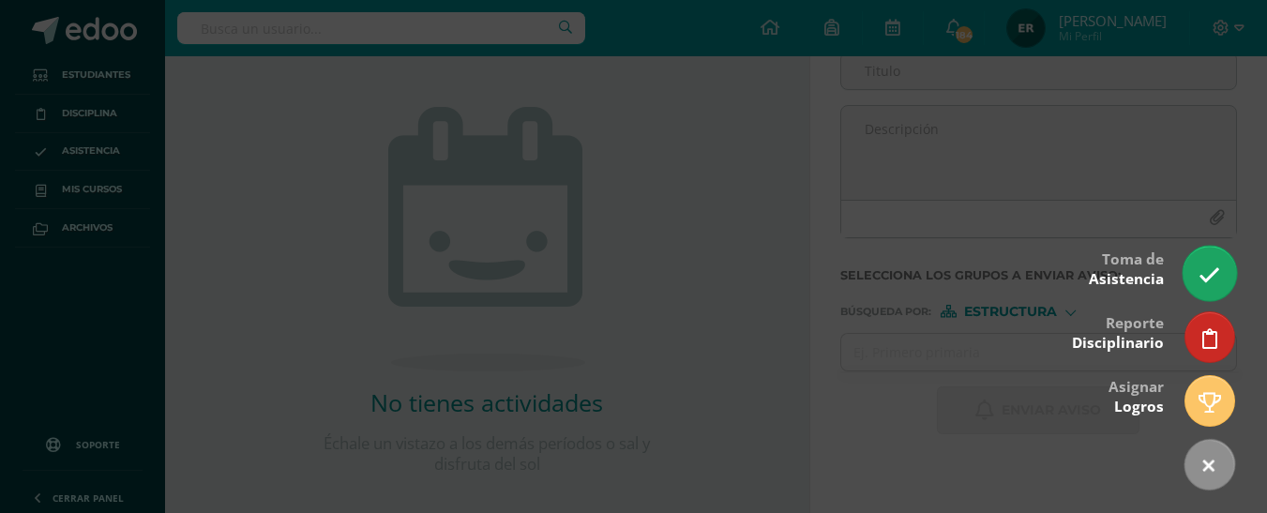
click at [1215, 279] on icon at bounding box center [1210, 276] width 22 height 22
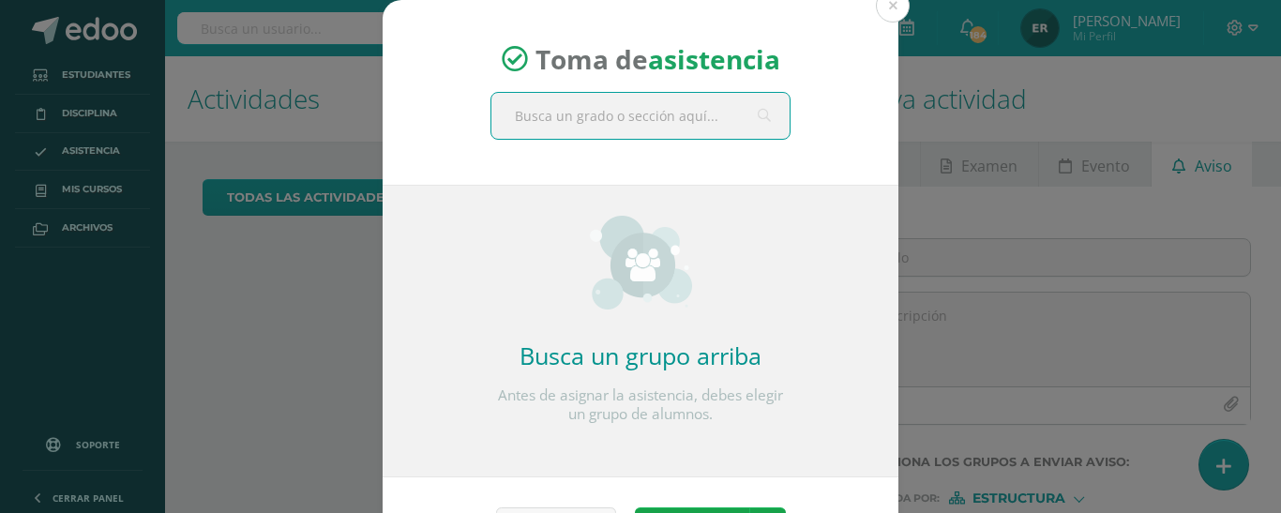
scroll to position [187, 0]
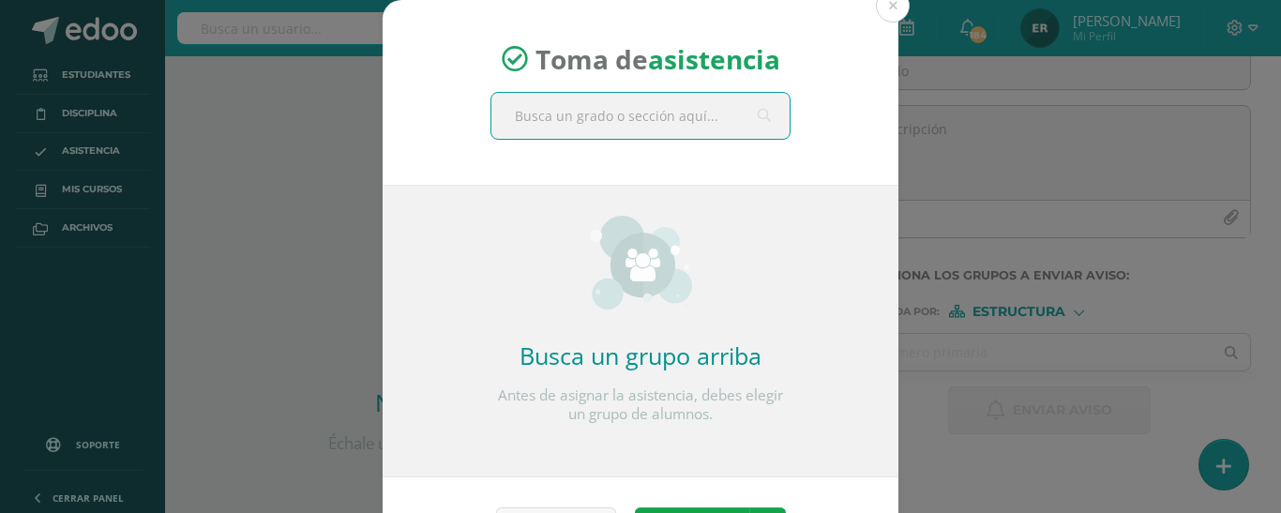
click at [677, 123] on input "text" at bounding box center [641, 116] width 298 height 46
type input "segundo basico"
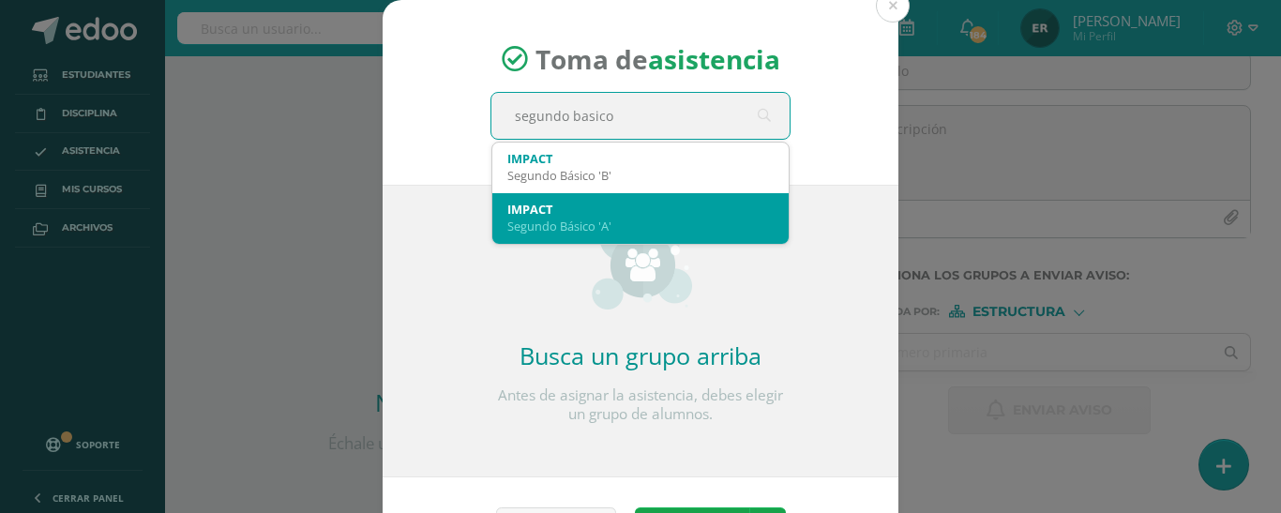
click at [665, 218] on div "Segundo Básico 'A'" at bounding box center [640, 226] width 266 height 17
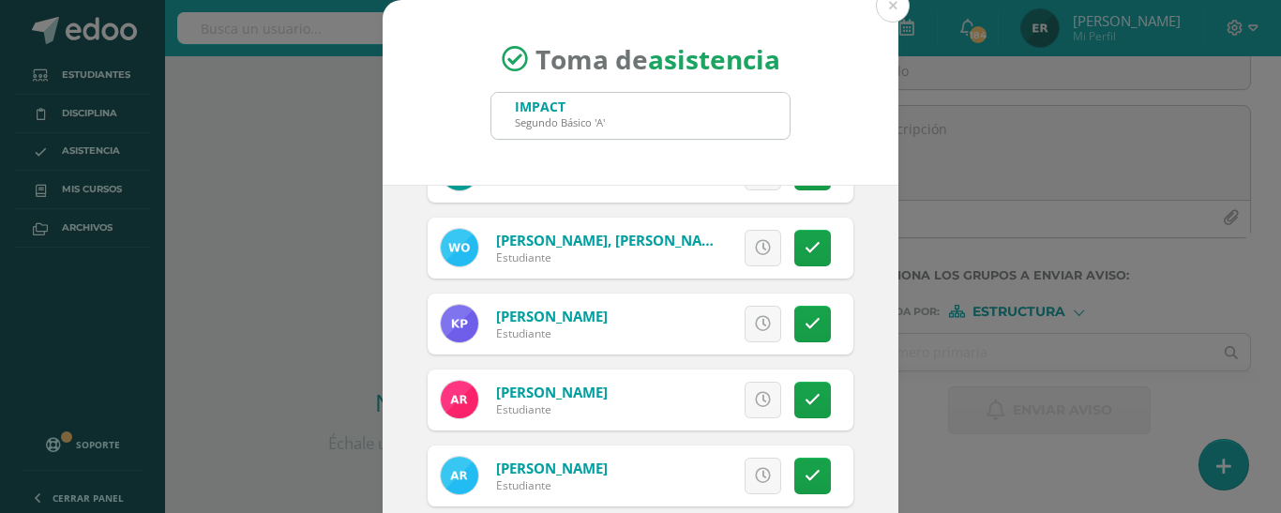
scroll to position [1313, 0]
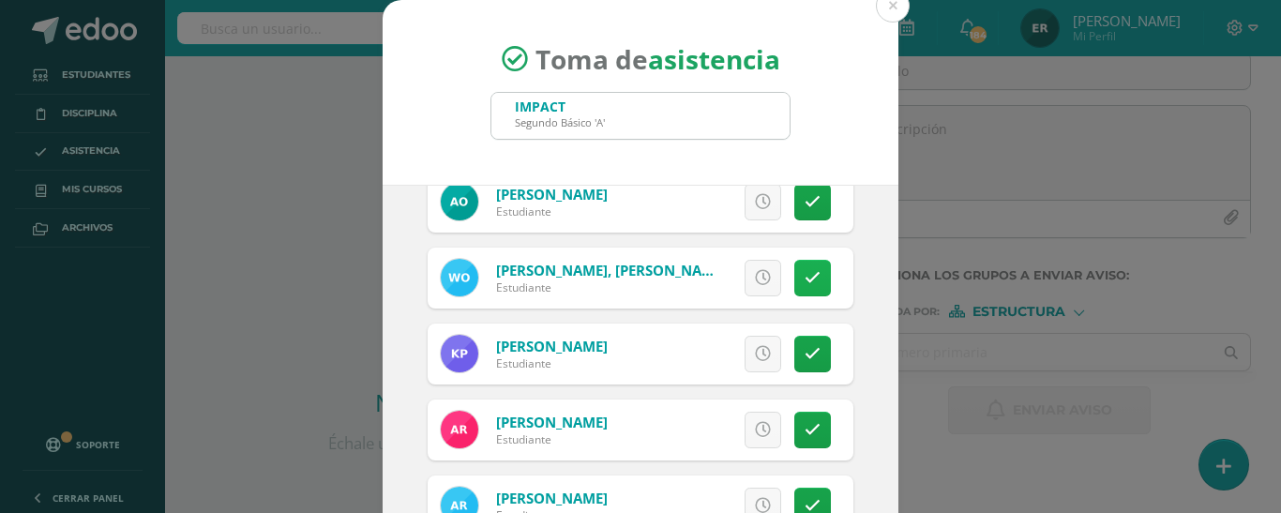
click at [795, 279] on link at bounding box center [813, 278] width 37 height 37
click at [802, 286] on link at bounding box center [813, 278] width 37 height 37
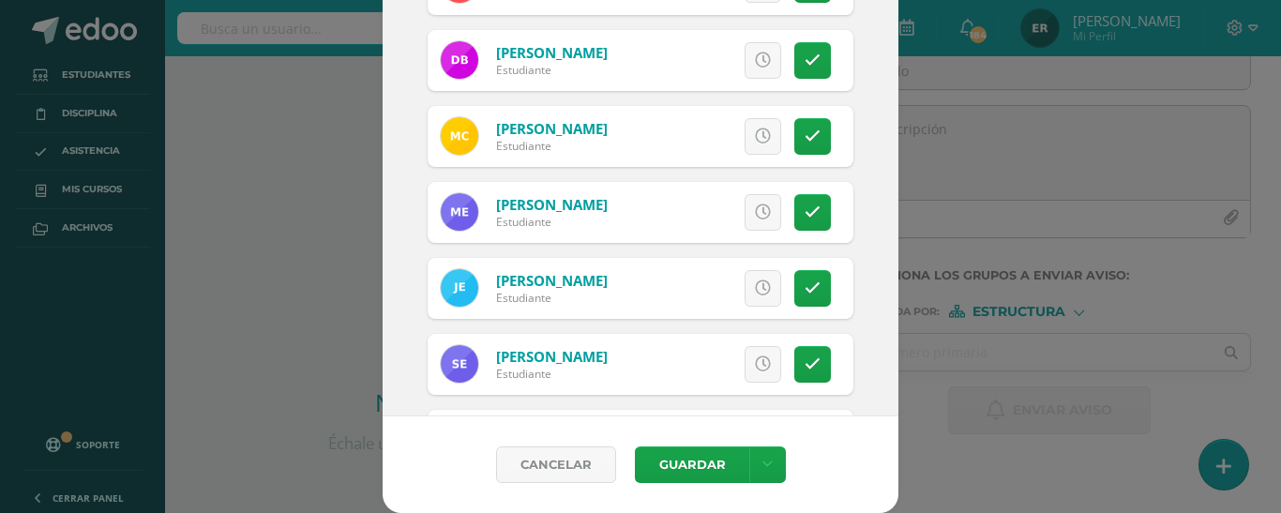
scroll to position [469, 0]
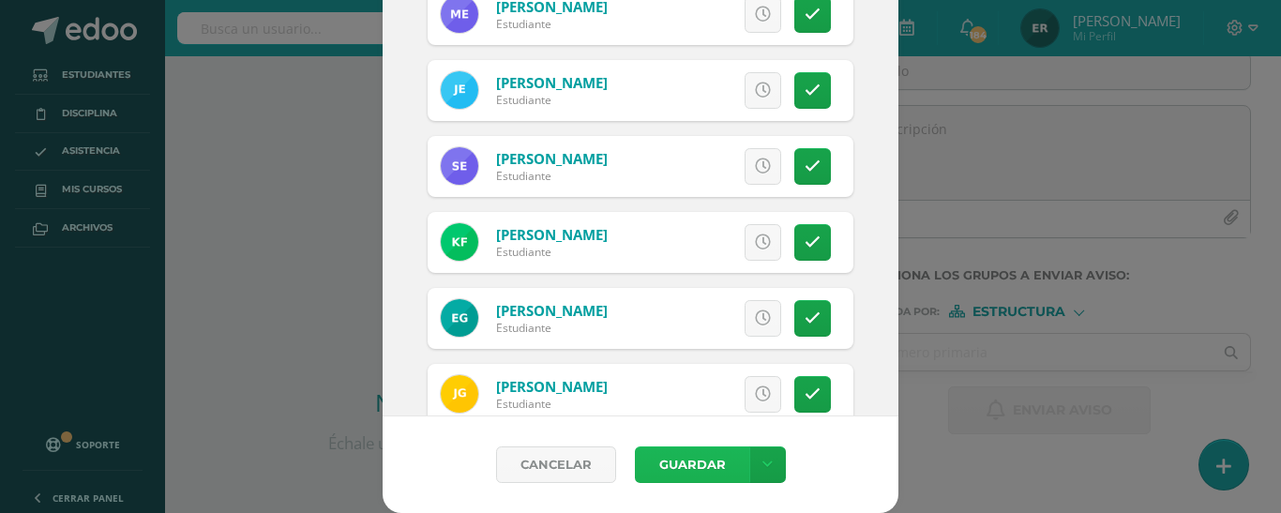
click at [694, 466] on button "Guardar" at bounding box center [692, 465] width 114 height 37
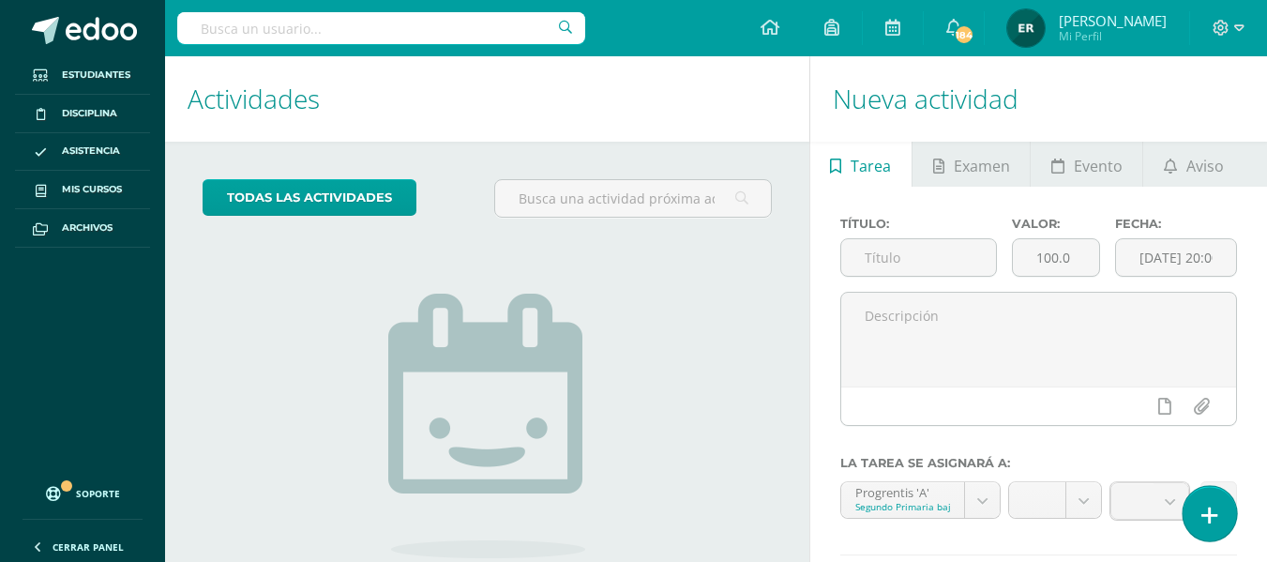
click at [1216, 505] on icon at bounding box center [1210, 516] width 17 height 22
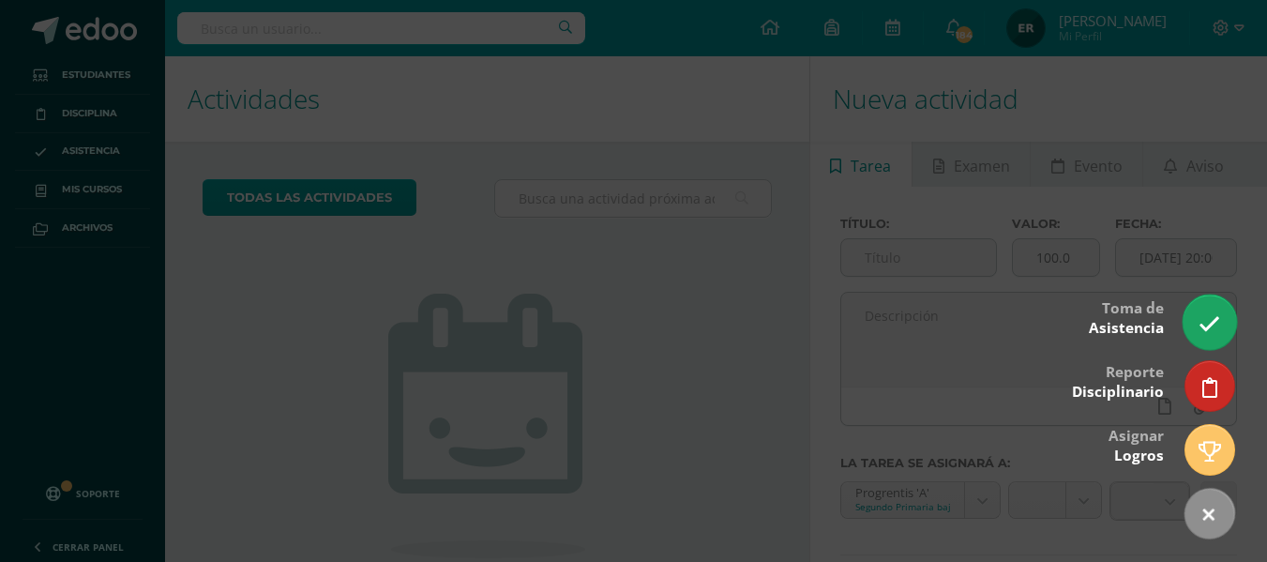
click at [1213, 309] on link at bounding box center [1209, 322] width 53 height 54
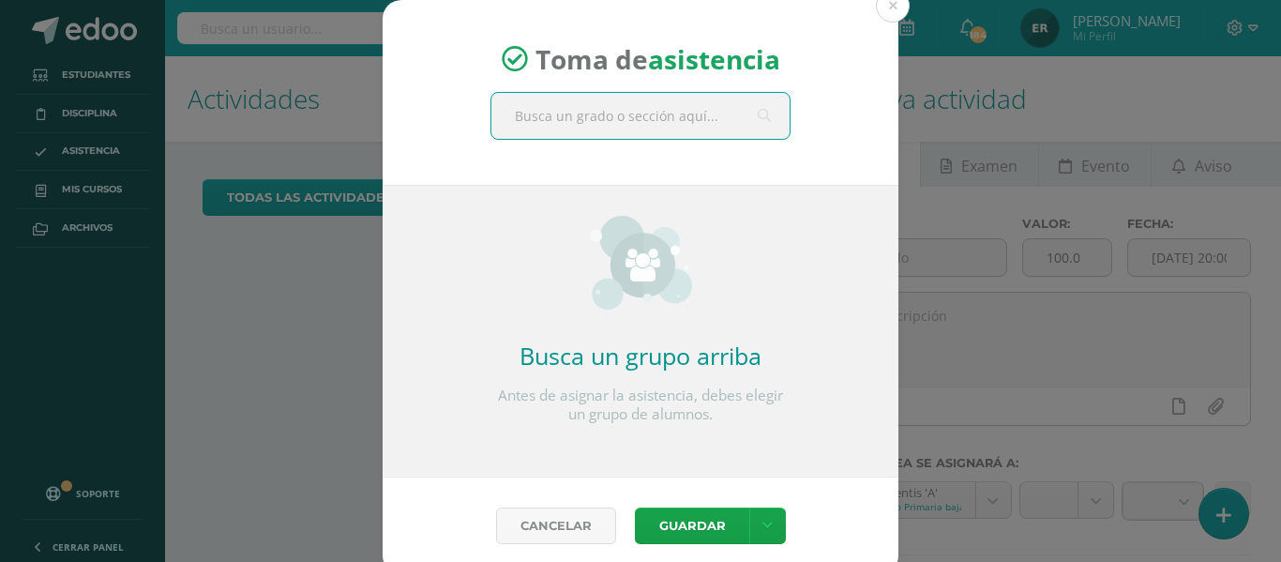
click at [658, 115] on input "text" at bounding box center [641, 116] width 298 height 46
type input "sexto primaria"
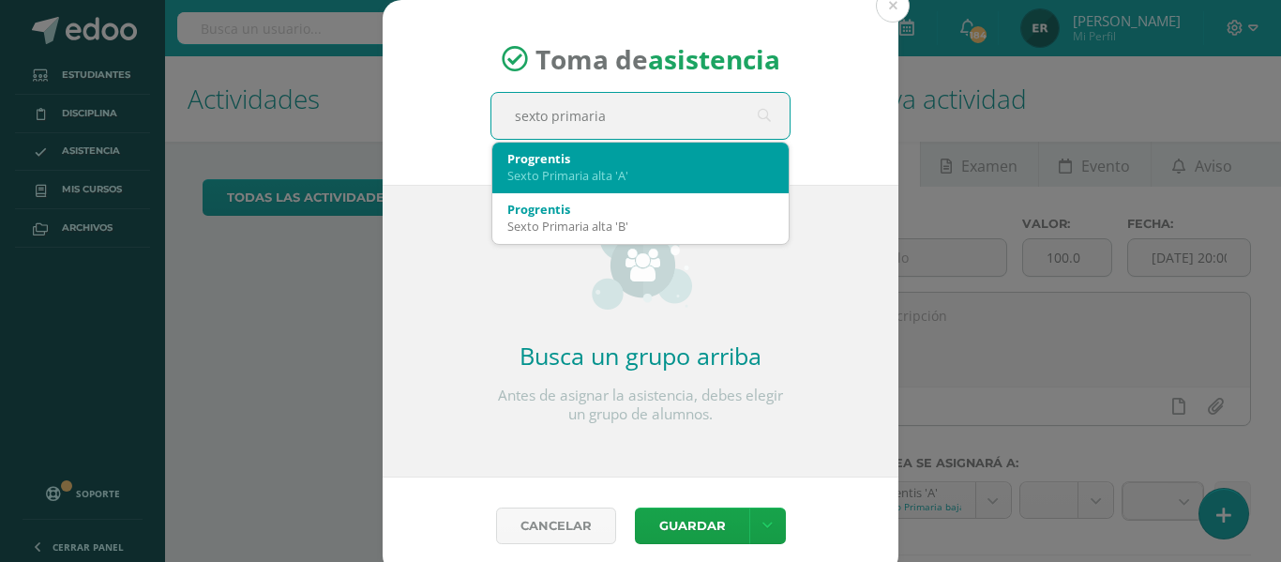
click at [612, 175] on div "Sexto Primaria alta 'A'" at bounding box center [640, 175] width 266 height 17
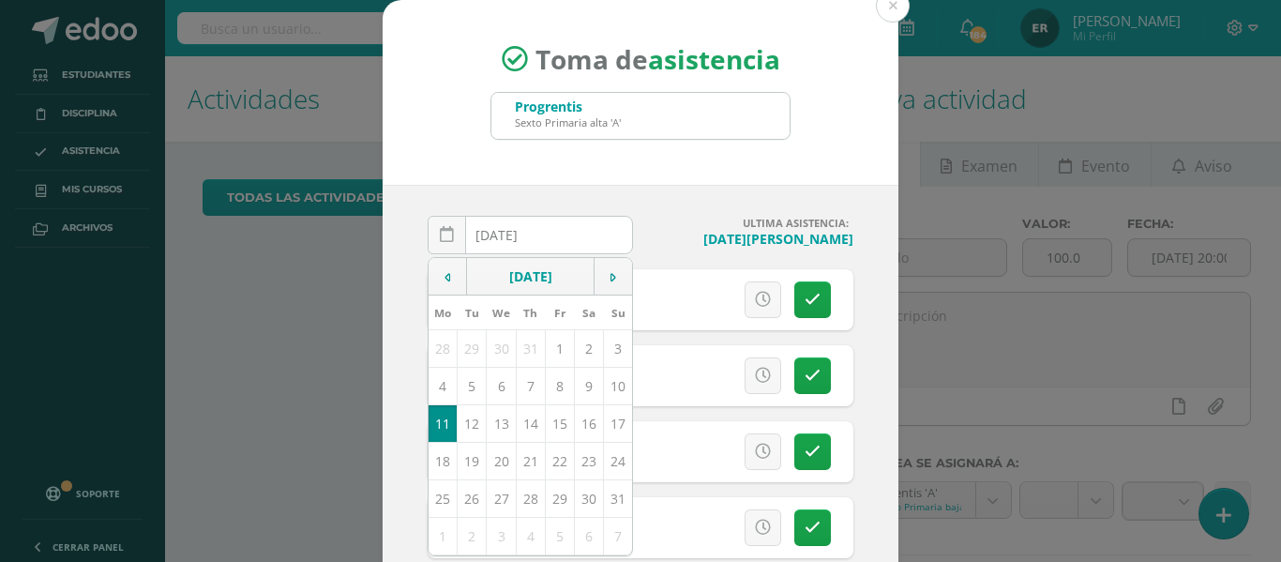
drag, startPoint x: 474, startPoint y: 160, endPoint x: 490, endPoint y: 166, distance: 16.9
click at [475, 160] on div "Toma de asistencia Progrentis Sexto Primaria alta 'A' sexto primaria" at bounding box center [641, 92] width 516 height 185
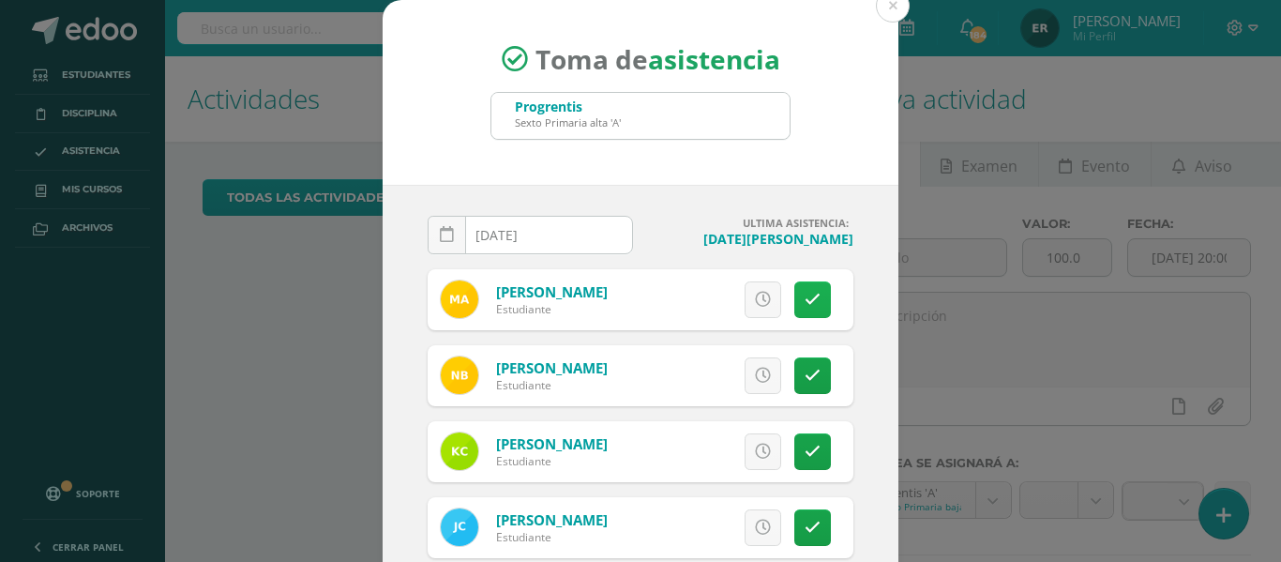
click at [795, 299] on link at bounding box center [813, 299] width 37 height 37
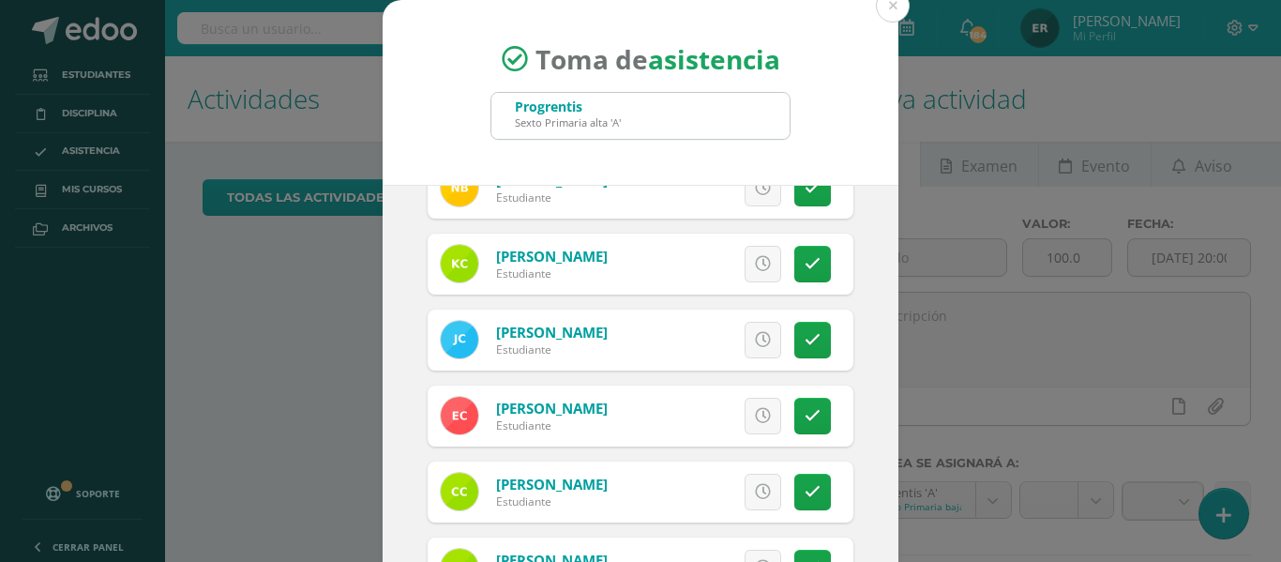
scroll to position [281, 0]
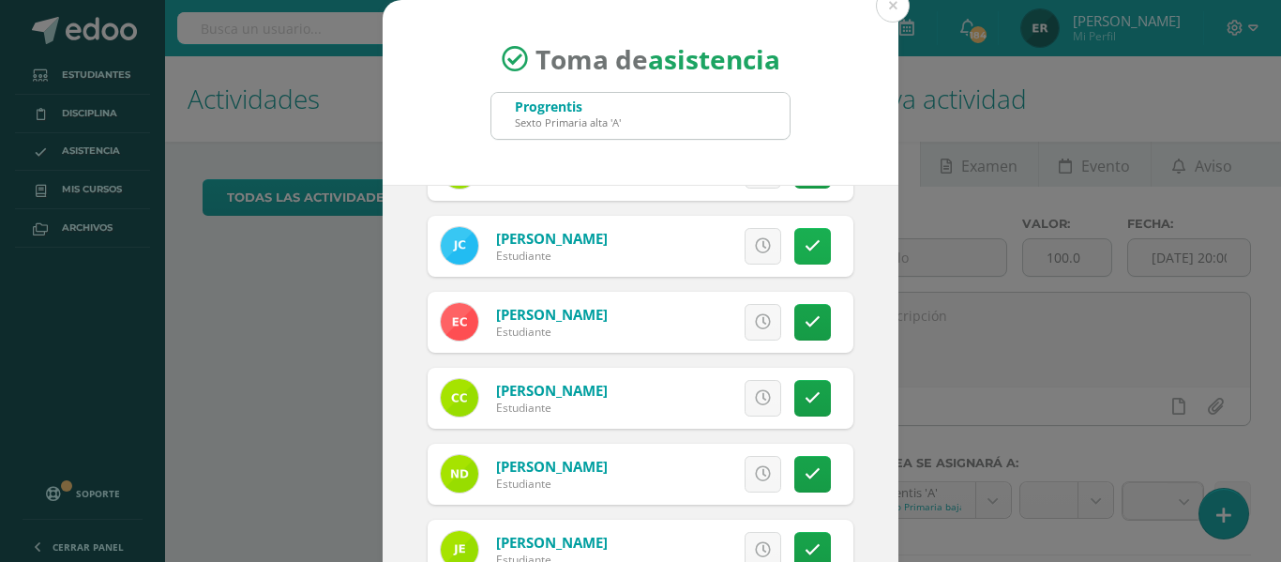
click at [795, 255] on link at bounding box center [813, 246] width 37 height 37
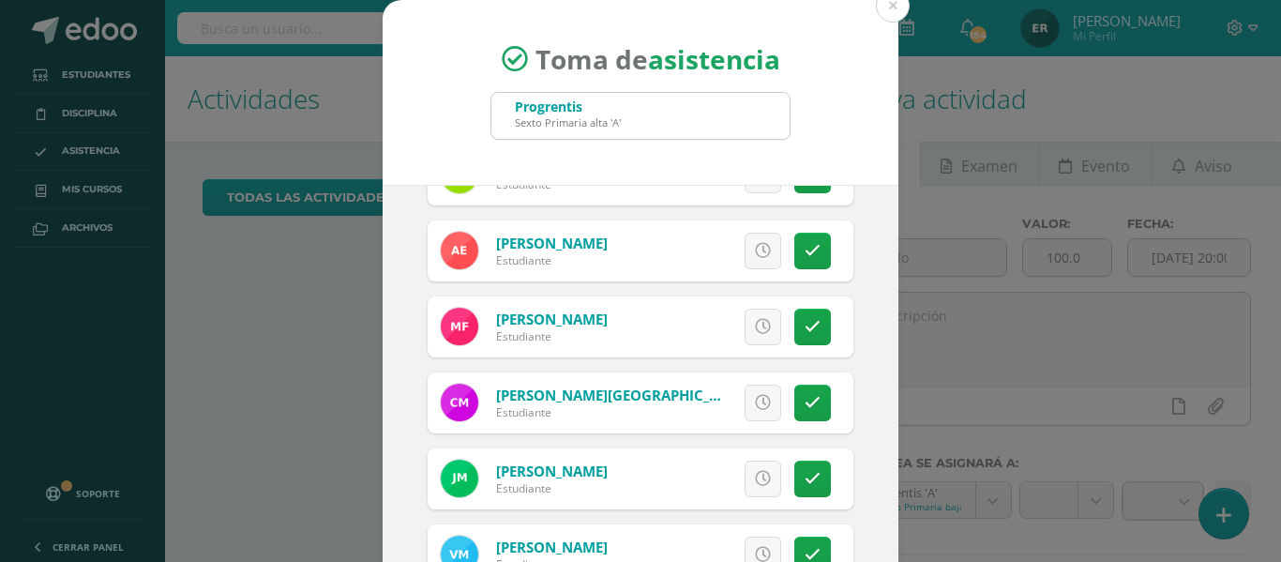
scroll to position [750, 0]
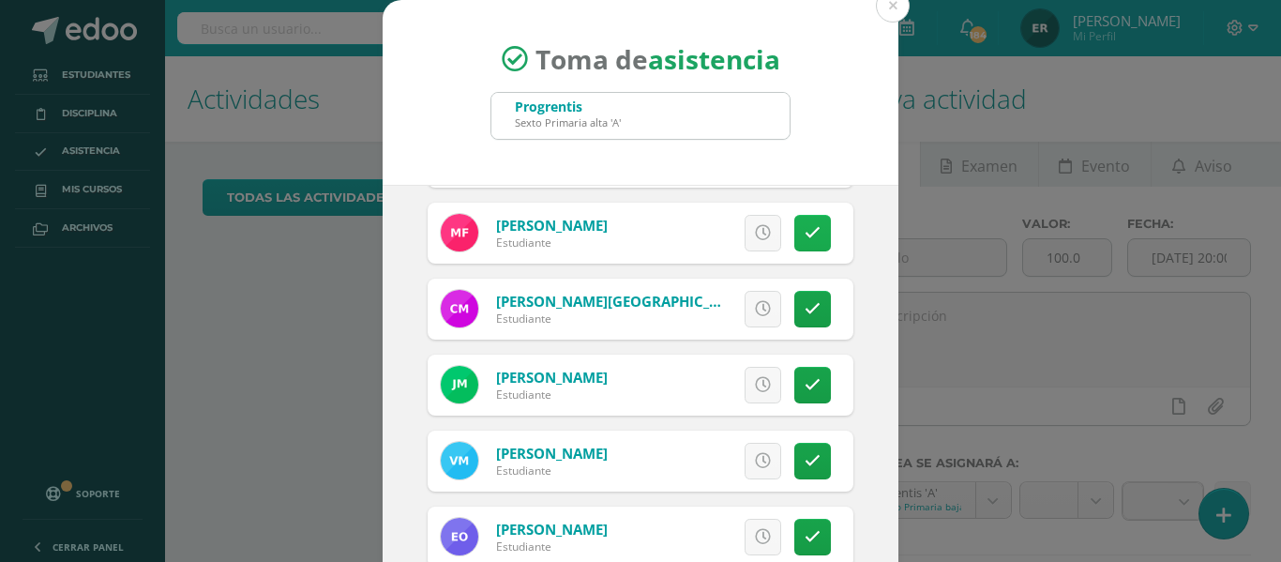
click at [805, 226] on icon at bounding box center [813, 233] width 16 height 16
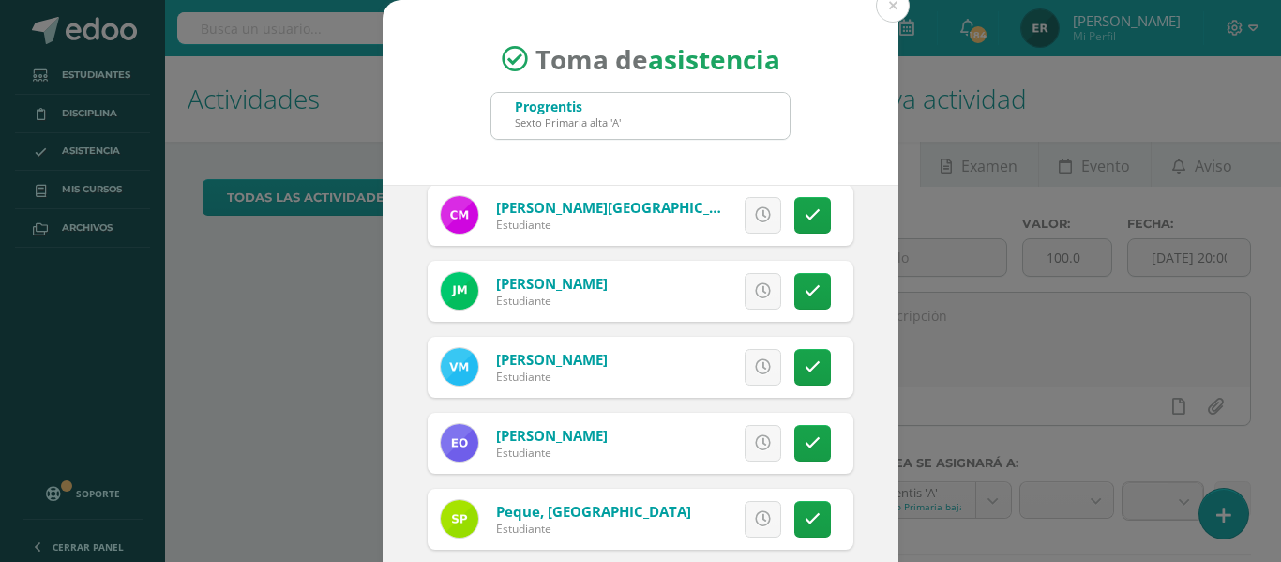
scroll to position [938, 0]
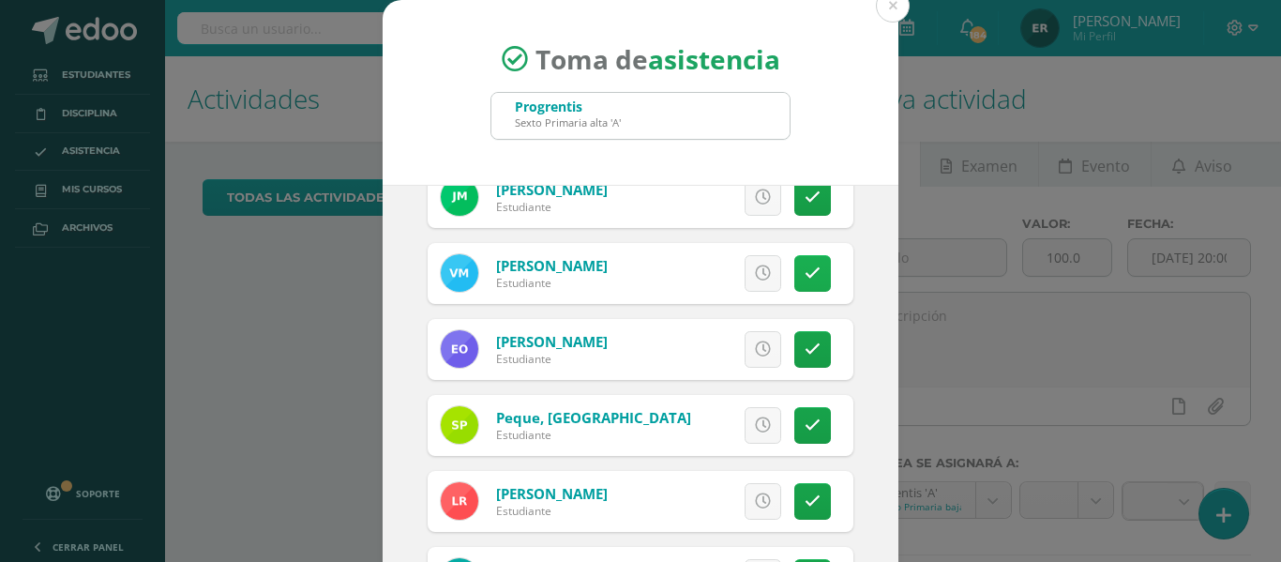
click at [805, 276] on icon at bounding box center [813, 273] width 16 height 16
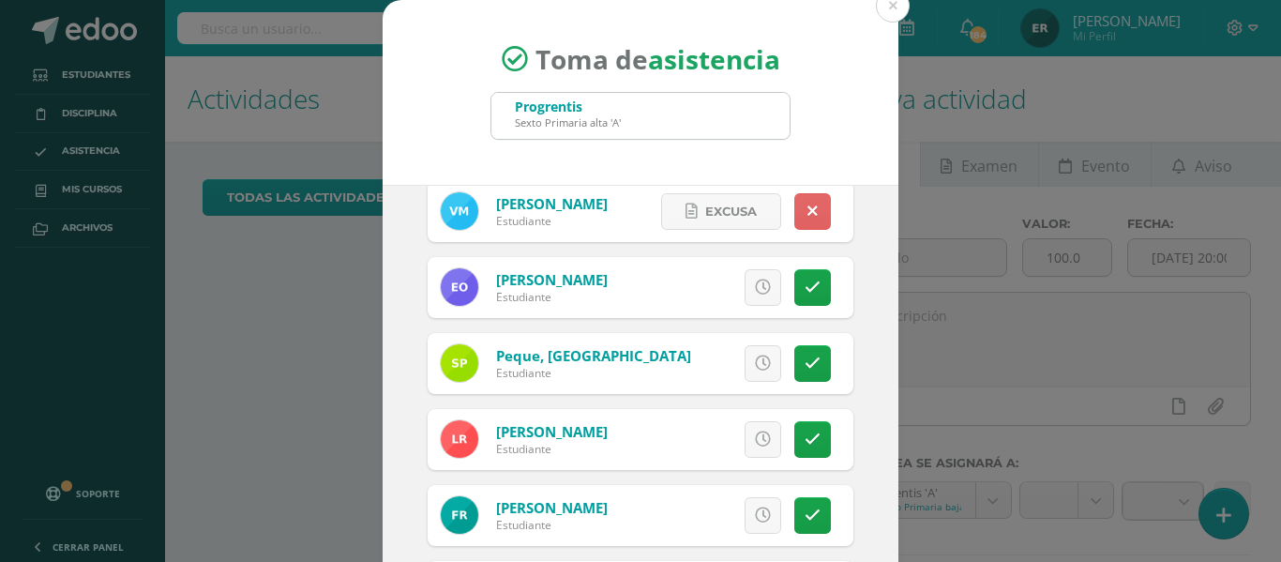
scroll to position [1032, 0]
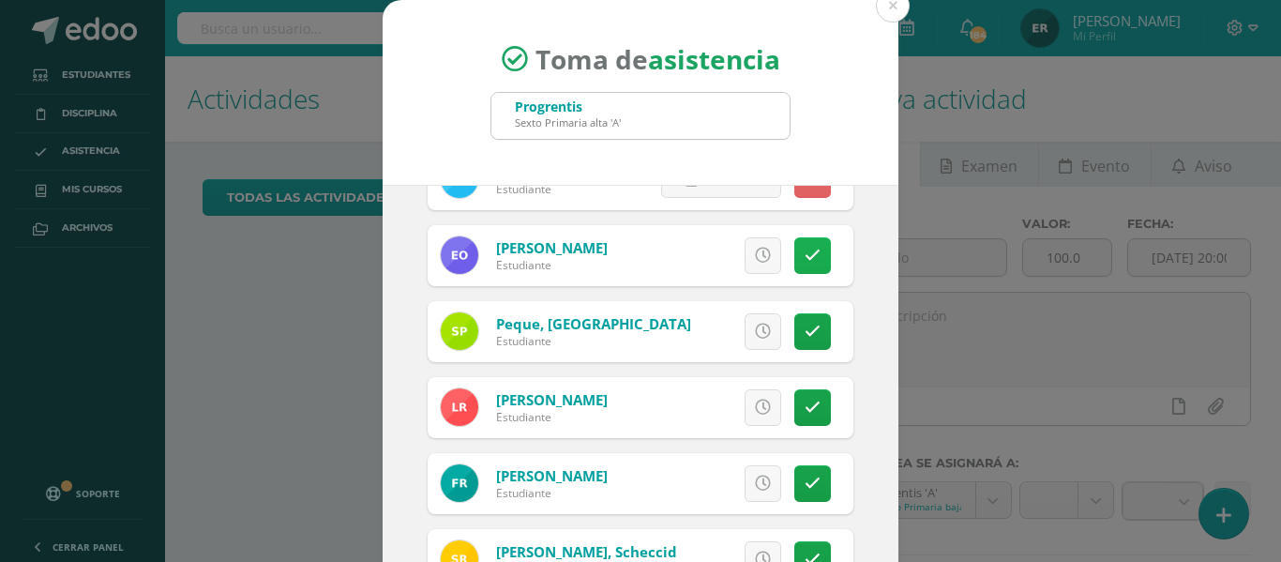
click at [805, 248] on icon at bounding box center [813, 256] width 16 height 16
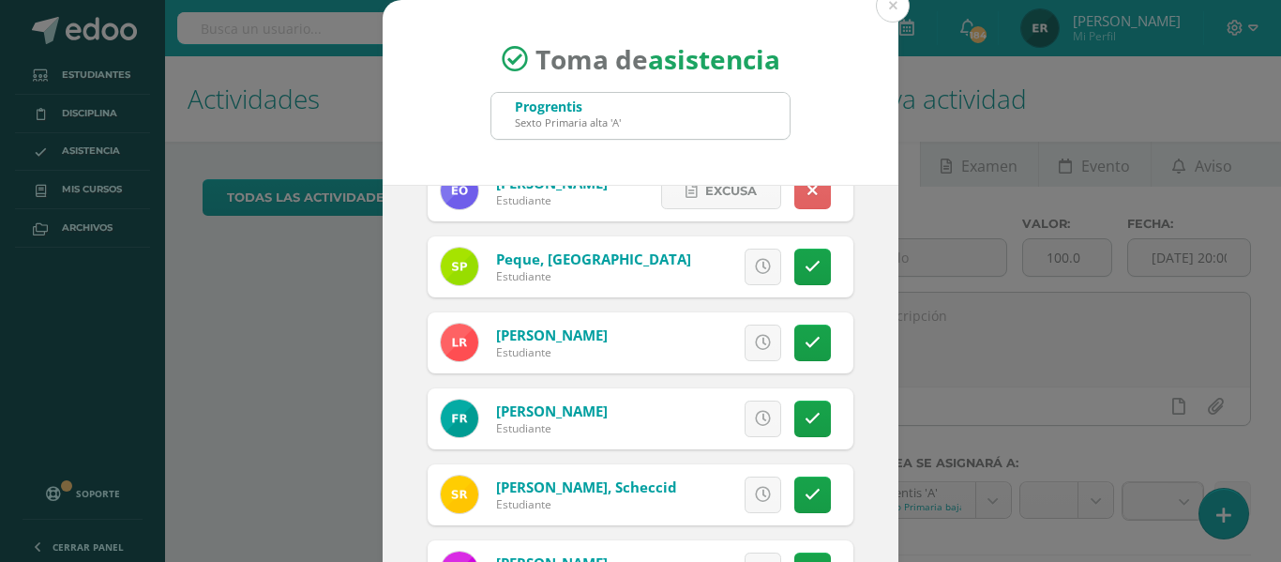
scroll to position [1126, 0]
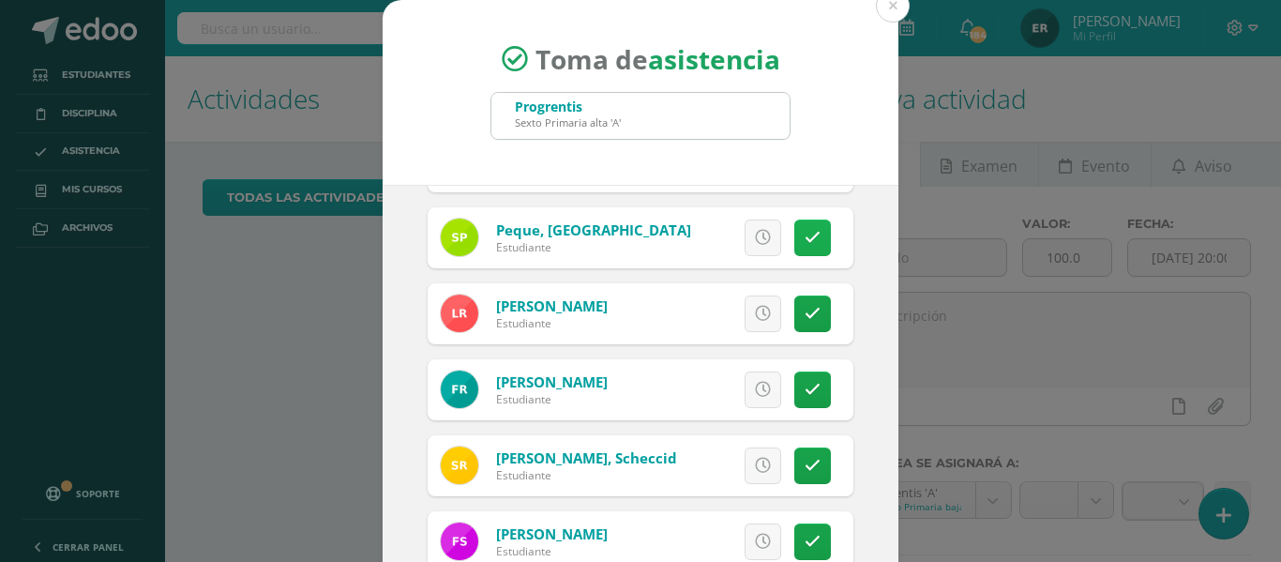
click at [805, 242] on icon at bounding box center [813, 238] width 16 height 16
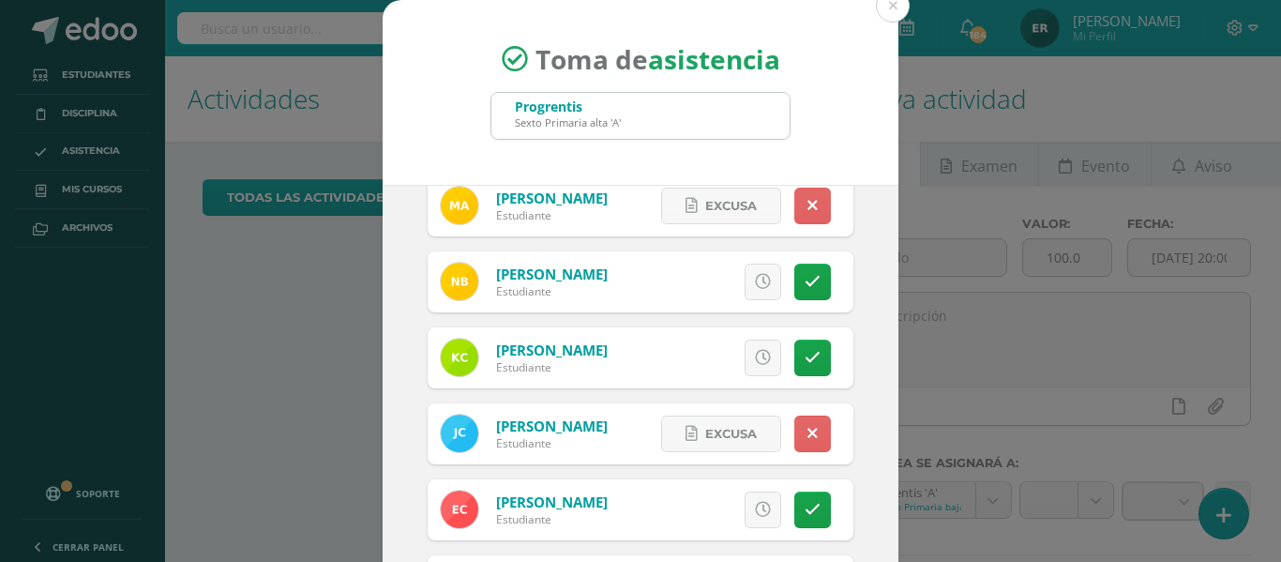
scroll to position [0, 0]
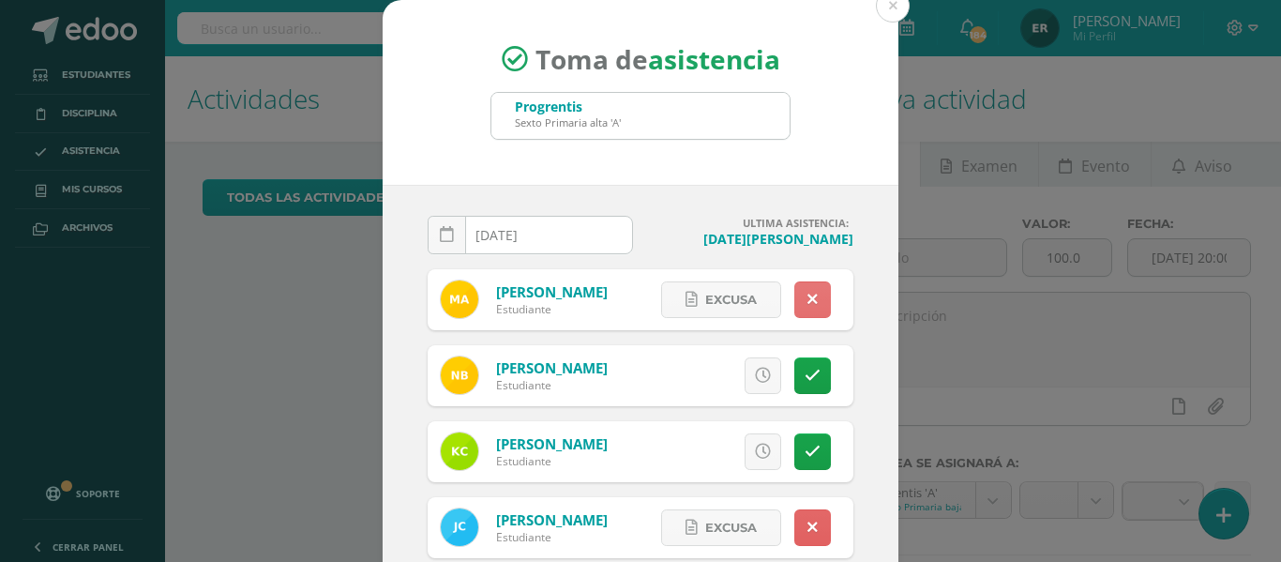
click at [795, 296] on link at bounding box center [813, 299] width 37 height 37
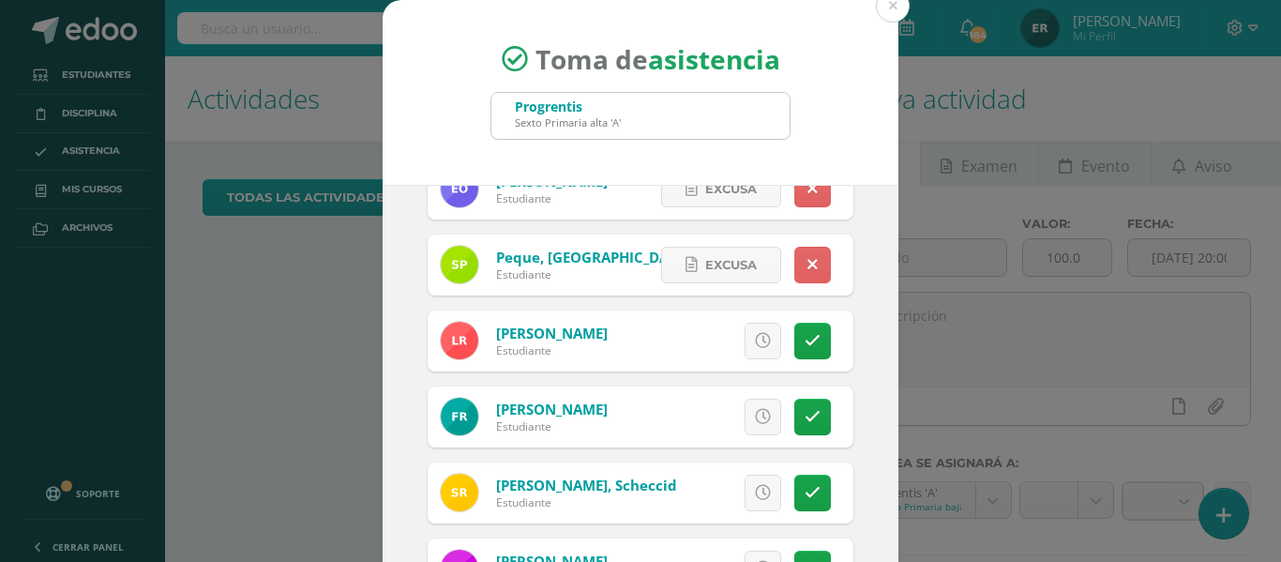
scroll to position [1126, 0]
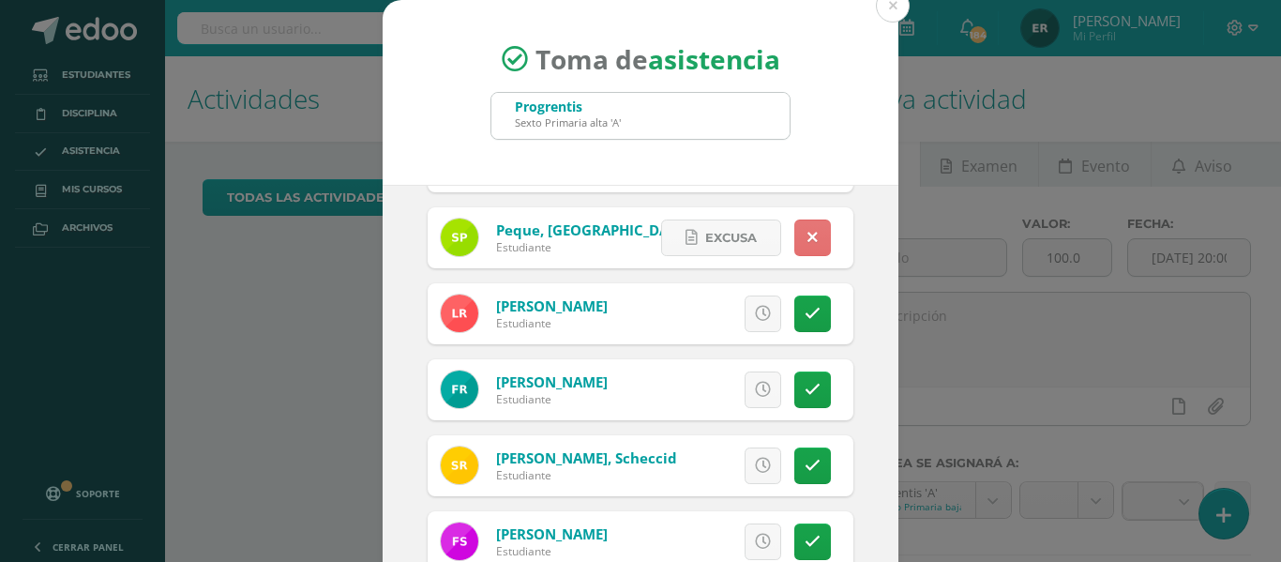
click at [808, 235] on icon at bounding box center [813, 238] width 10 height 16
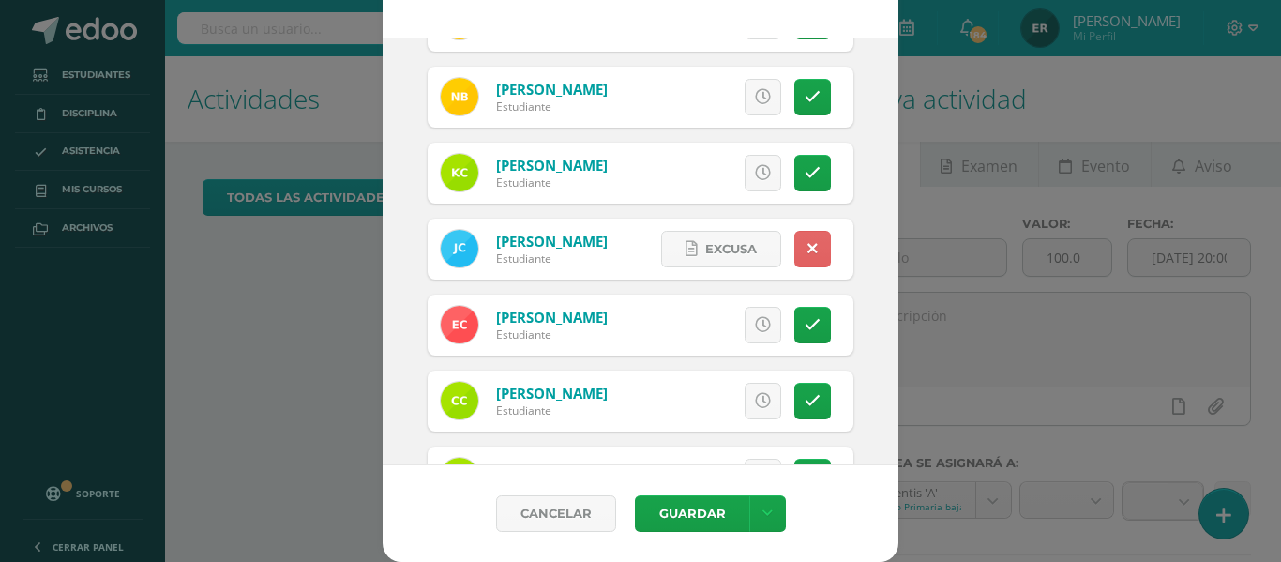
scroll to position [125, 0]
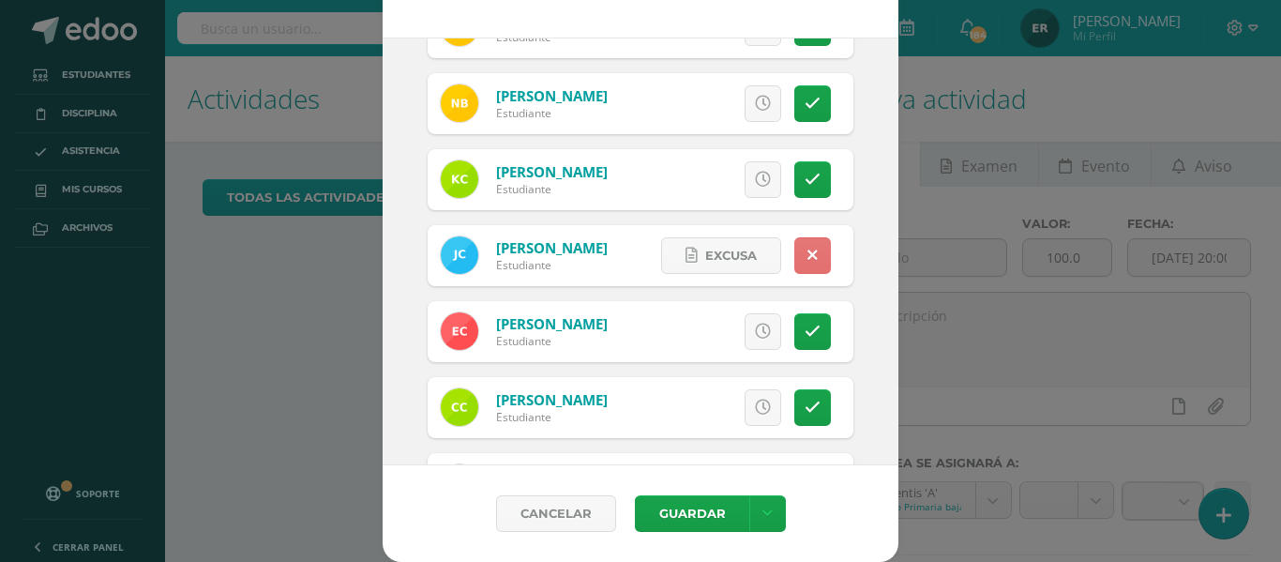
click at [797, 257] on link at bounding box center [813, 255] width 37 height 37
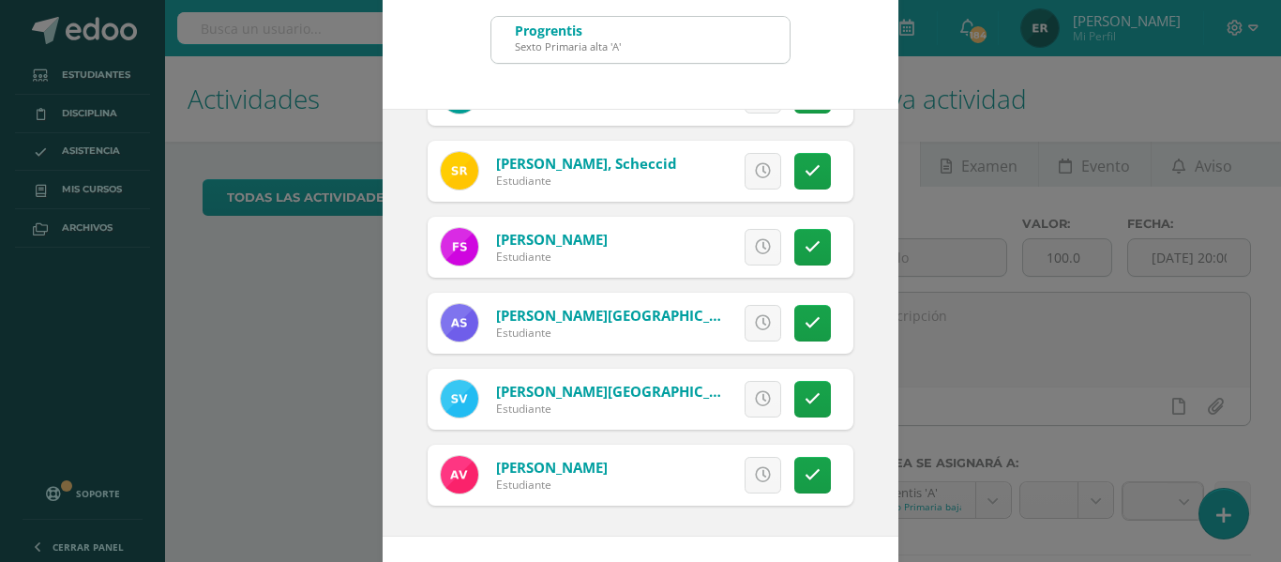
scroll to position [147, 0]
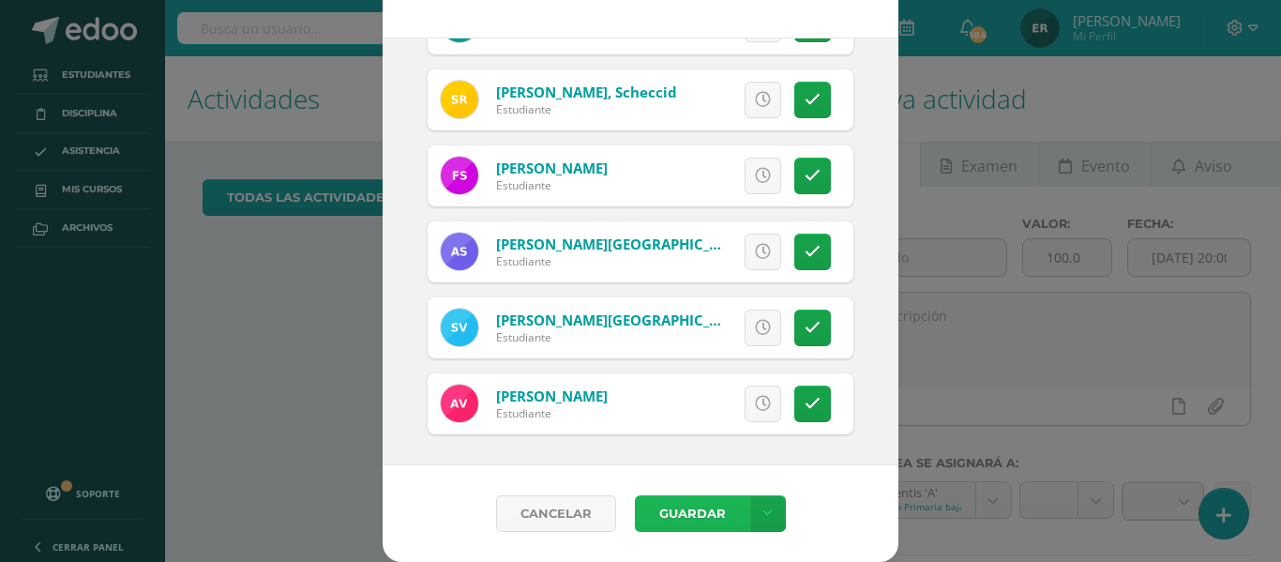
drag, startPoint x: 689, startPoint y: 507, endPoint x: 689, endPoint y: 492, distance: 16.0
click at [689, 507] on button "Guardar" at bounding box center [692, 513] width 114 height 37
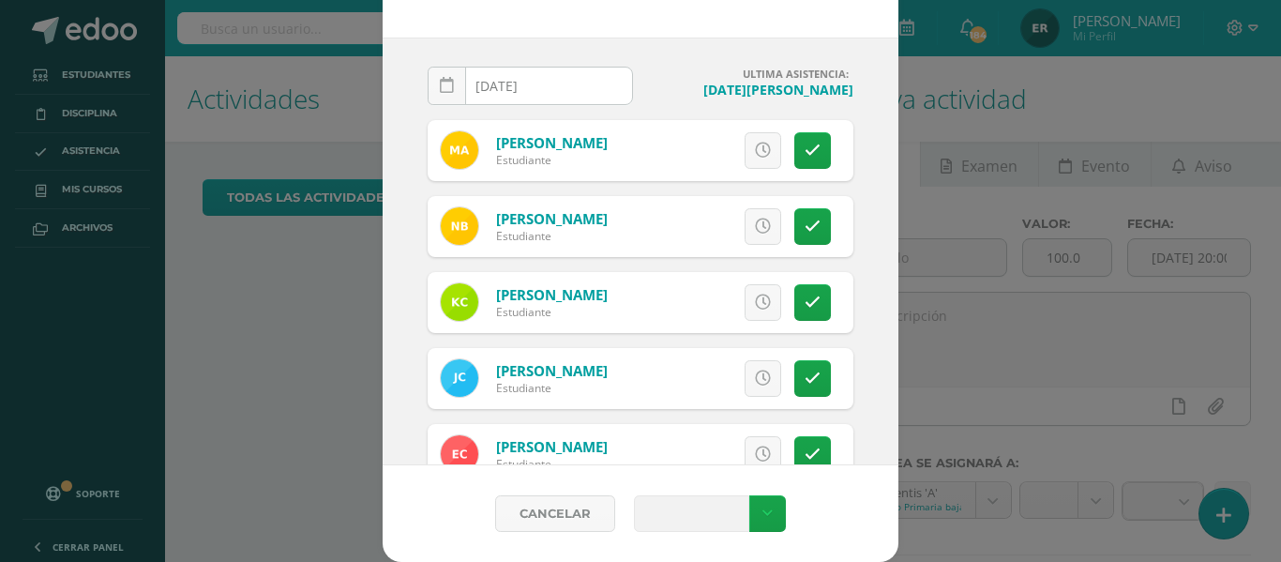
scroll to position [0, 0]
